Goal: Task Accomplishment & Management: Complete application form

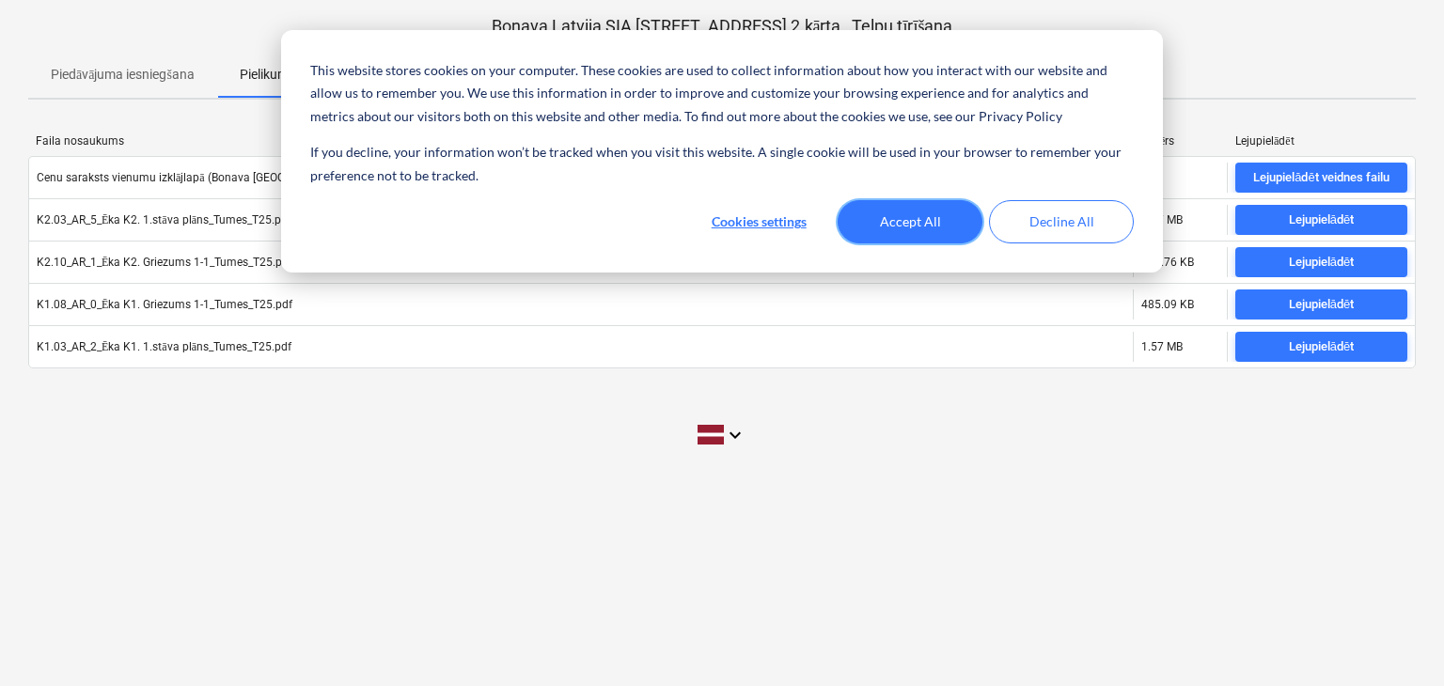
click at [899, 220] on button "Accept All" at bounding box center [910, 221] width 145 height 43
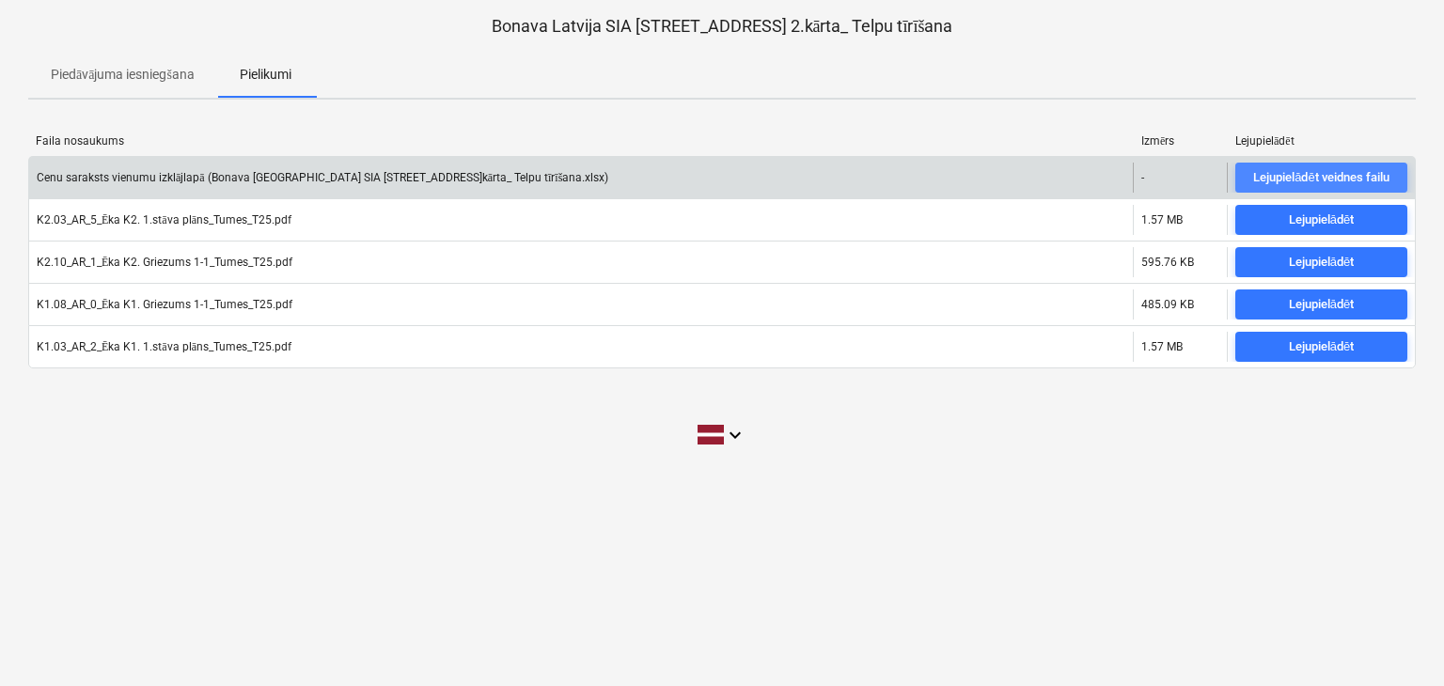
click at [1305, 177] on div "Lejupielādēt veidnes failu" at bounding box center [1320, 178] width 135 height 22
click at [1307, 174] on div "Lejupielādēt veidnes failu" at bounding box center [1320, 178] width 135 height 22
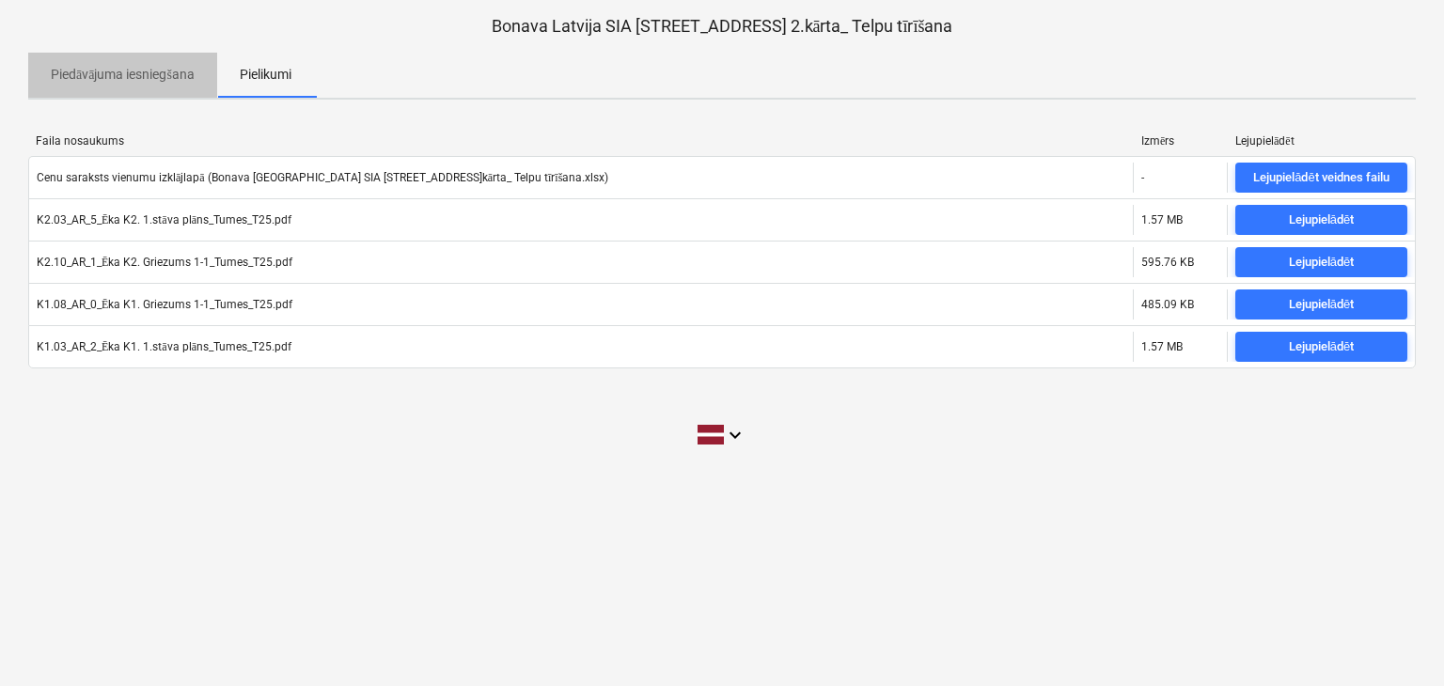
click at [179, 78] on p "Piedāvājuma iesniegšana" at bounding box center [123, 75] width 144 height 20
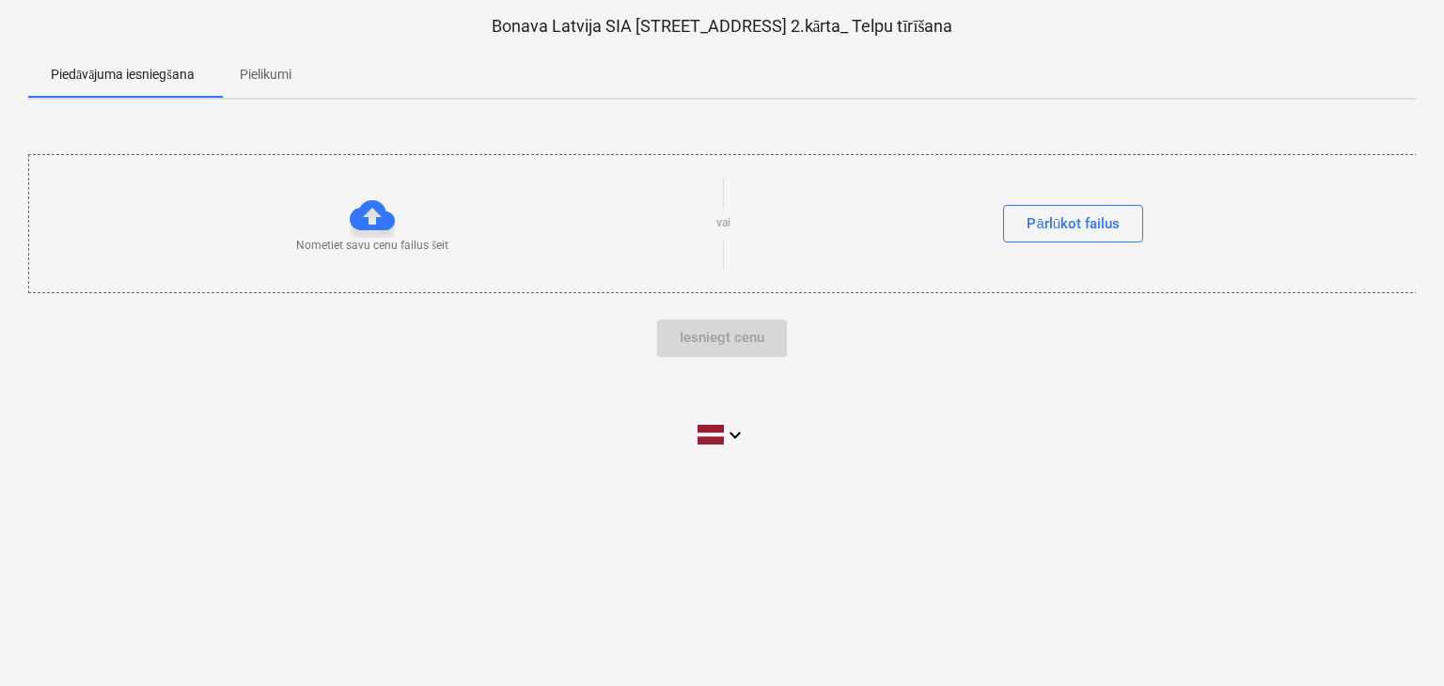
click at [390, 231] on div at bounding box center [372, 215] width 45 height 45
click at [368, 215] on div at bounding box center [372, 215] width 45 height 45
click at [1103, 217] on div "Pārlūkot failus" at bounding box center [1073, 224] width 93 height 24
click at [1028, 223] on div "Pārlūkot failus" at bounding box center [1073, 224] width 93 height 24
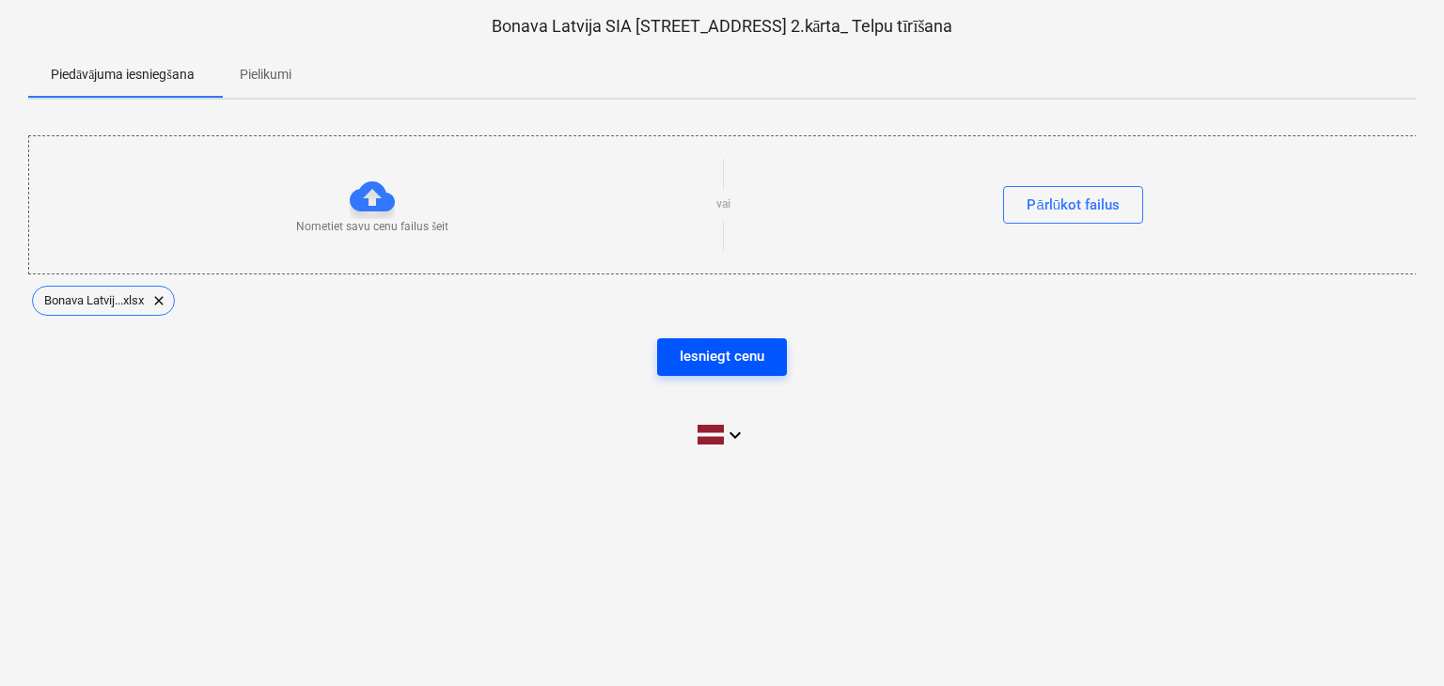
click at [729, 367] on div "Iesniegt cenu" at bounding box center [722, 356] width 85 height 24
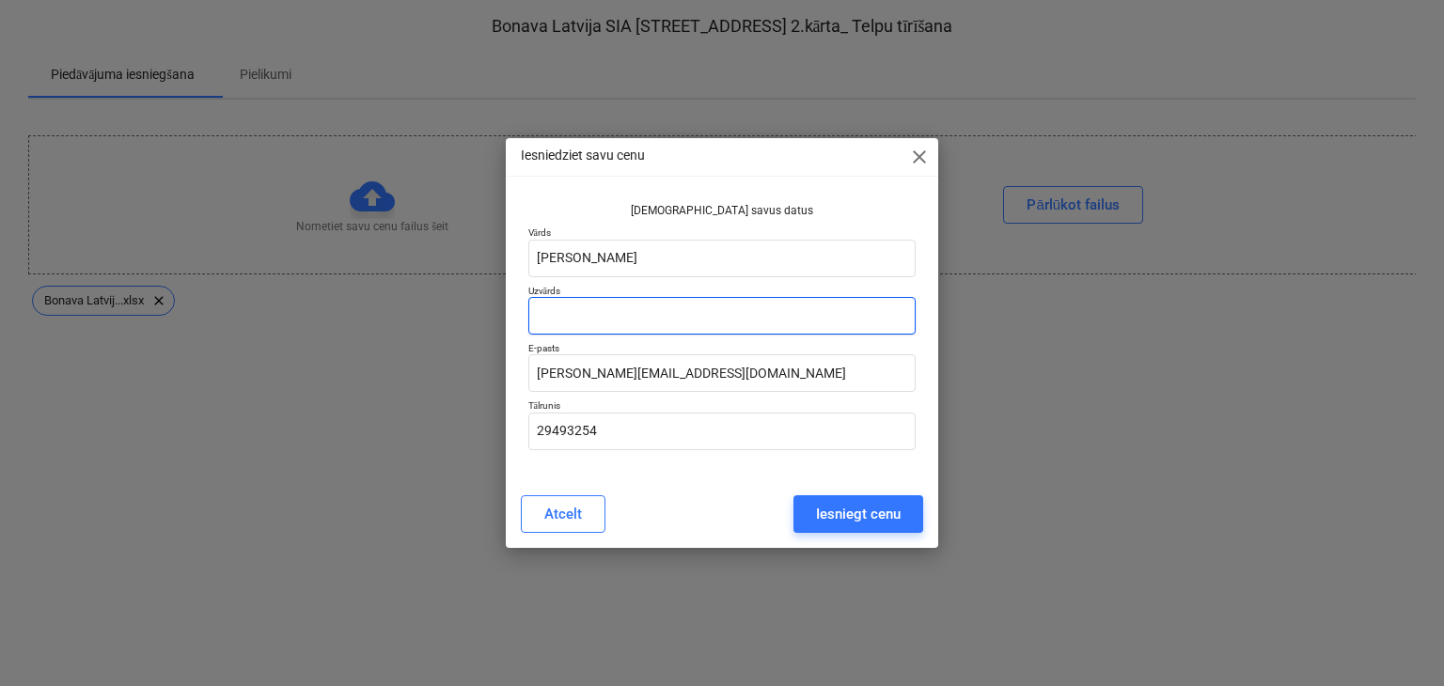
click at [730, 304] on input "text" at bounding box center [722, 316] width 388 height 38
click at [842, 495] on button "Iesniegt cenu" at bounding box center [858, 514] width 130 height 38
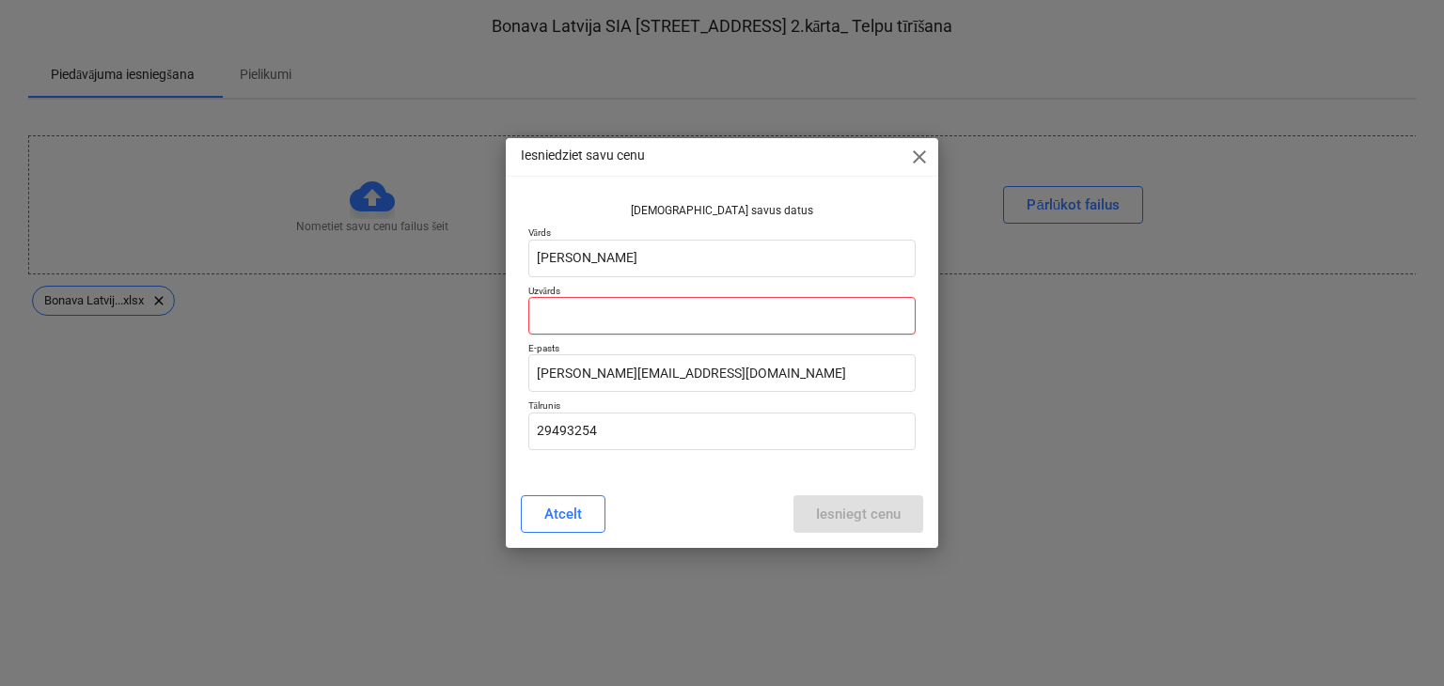
click at [707, 317] on input "text" at bounding box center [722, 316] width 388 height 38
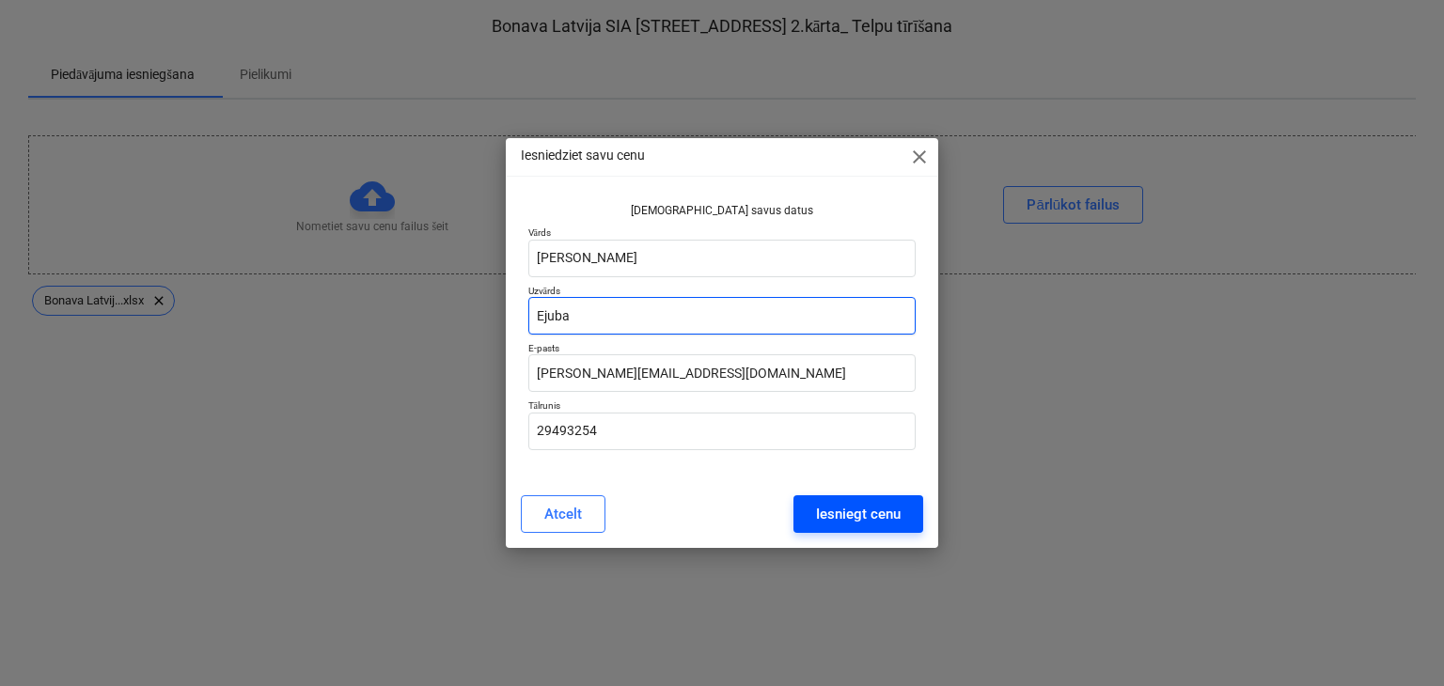
type input "Ejuba"
click at [839, 510] on div "Iesniegt cenu" at bounding box center [858, 514] width 85 height 24
